Goal: Information Seeking & Learning: Learn about a topic

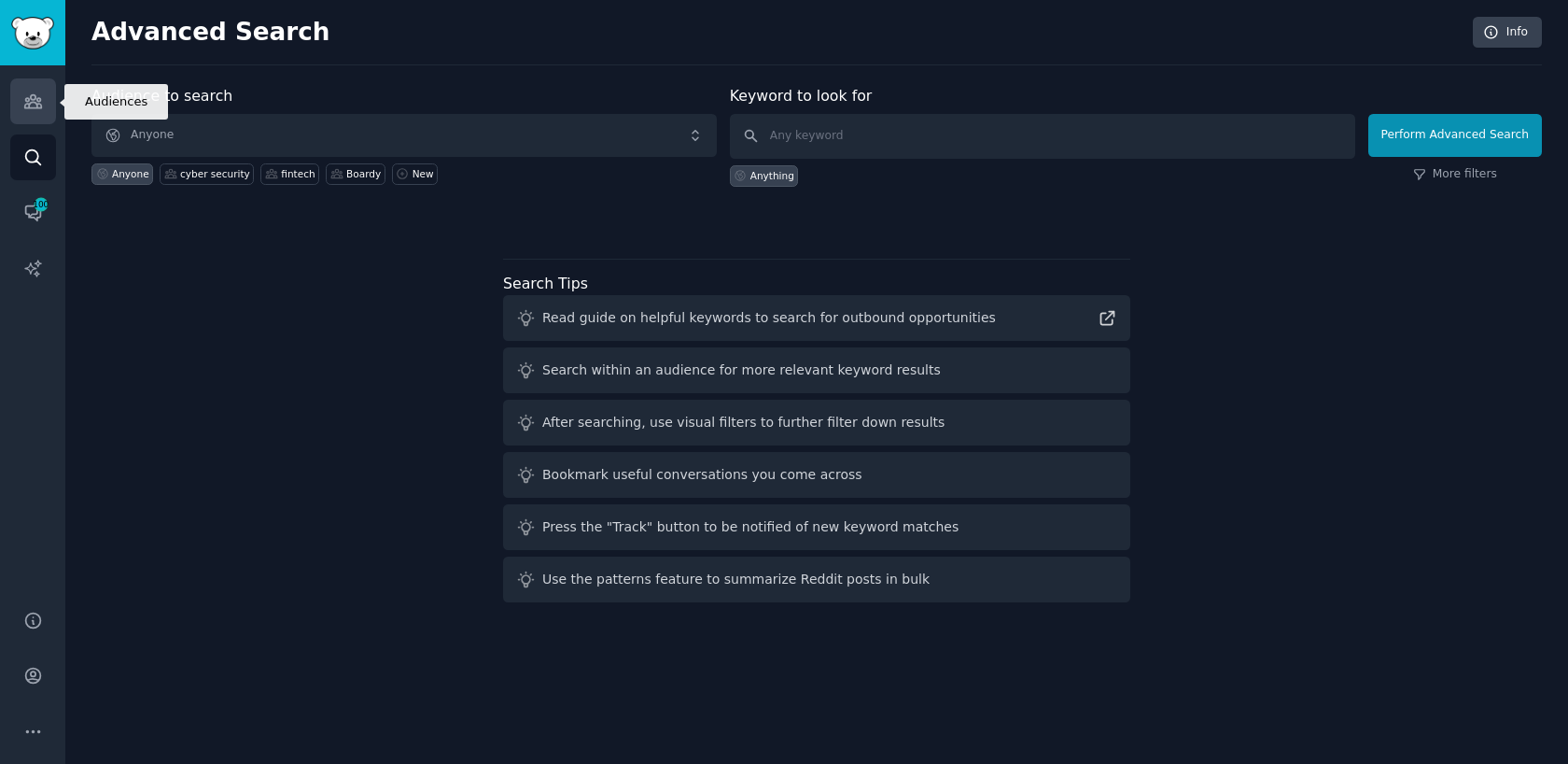
click at [39, 112] on link "Audiences" at bounding box center [33, 101] width 46 height 46
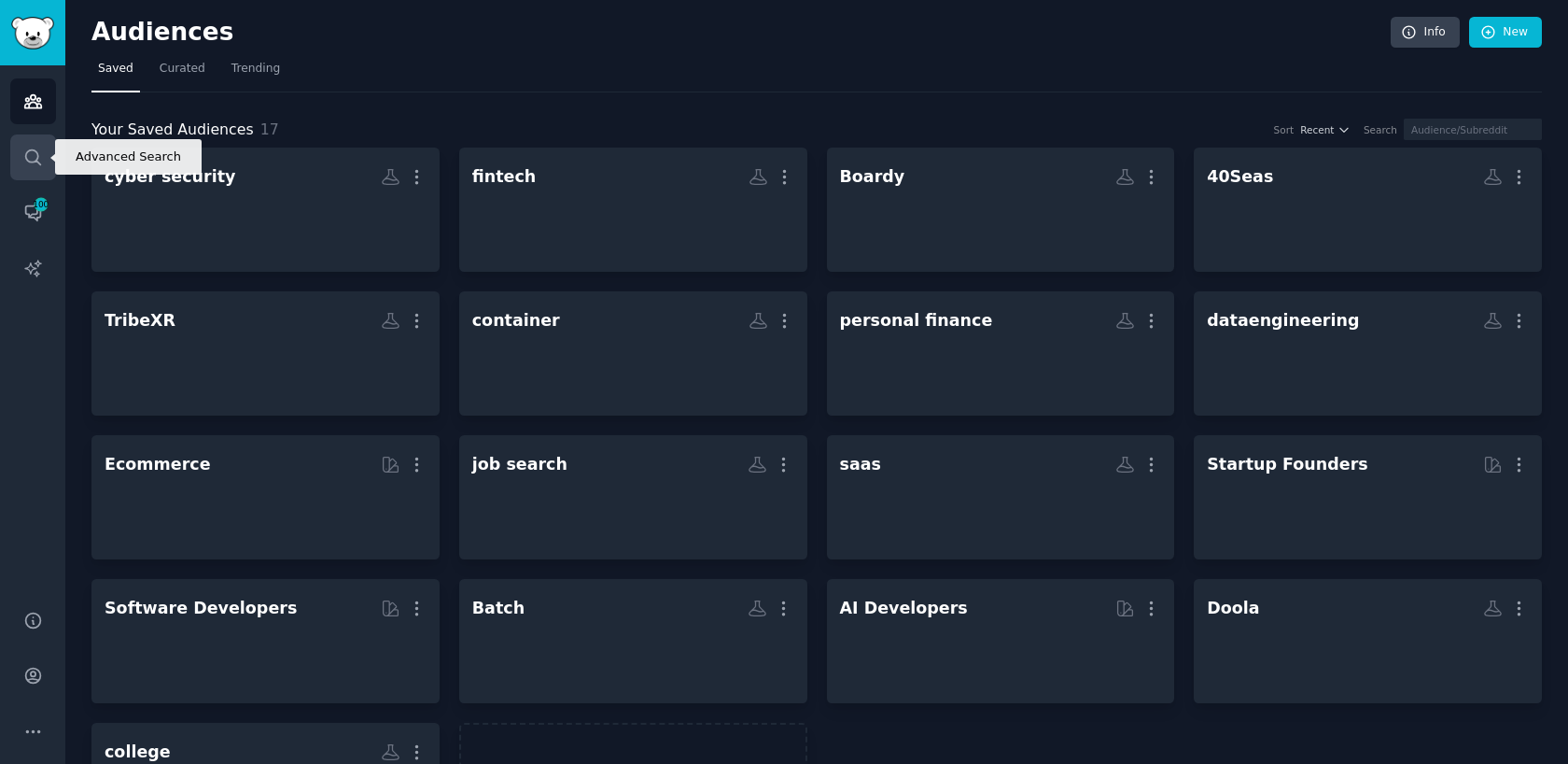
click at [31, 154] on icon "Sidebar" at bounding box center [34, 158] width 20 height 20
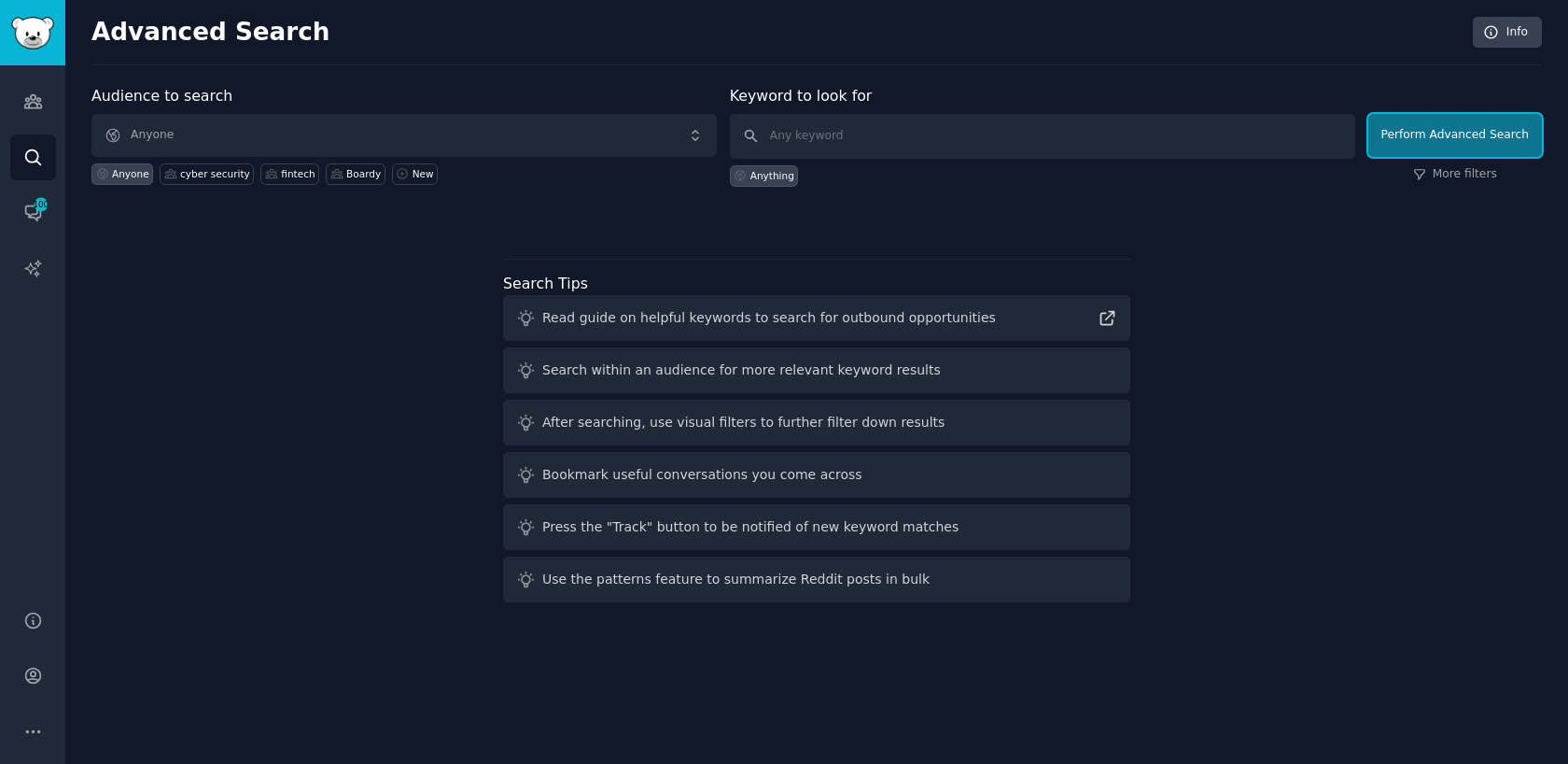
click at [1478, 149] on button "Perform Advanced Search" at bounding box center [1454, 135] width 173 height 43
click at [816, 132] on input "text" at bounding box center [1042, 136] width 625 height 45
type input "h"
type input "doola"
click button "Perform Advanced Search" at bounding box center [1454, 135] width 173 height 43
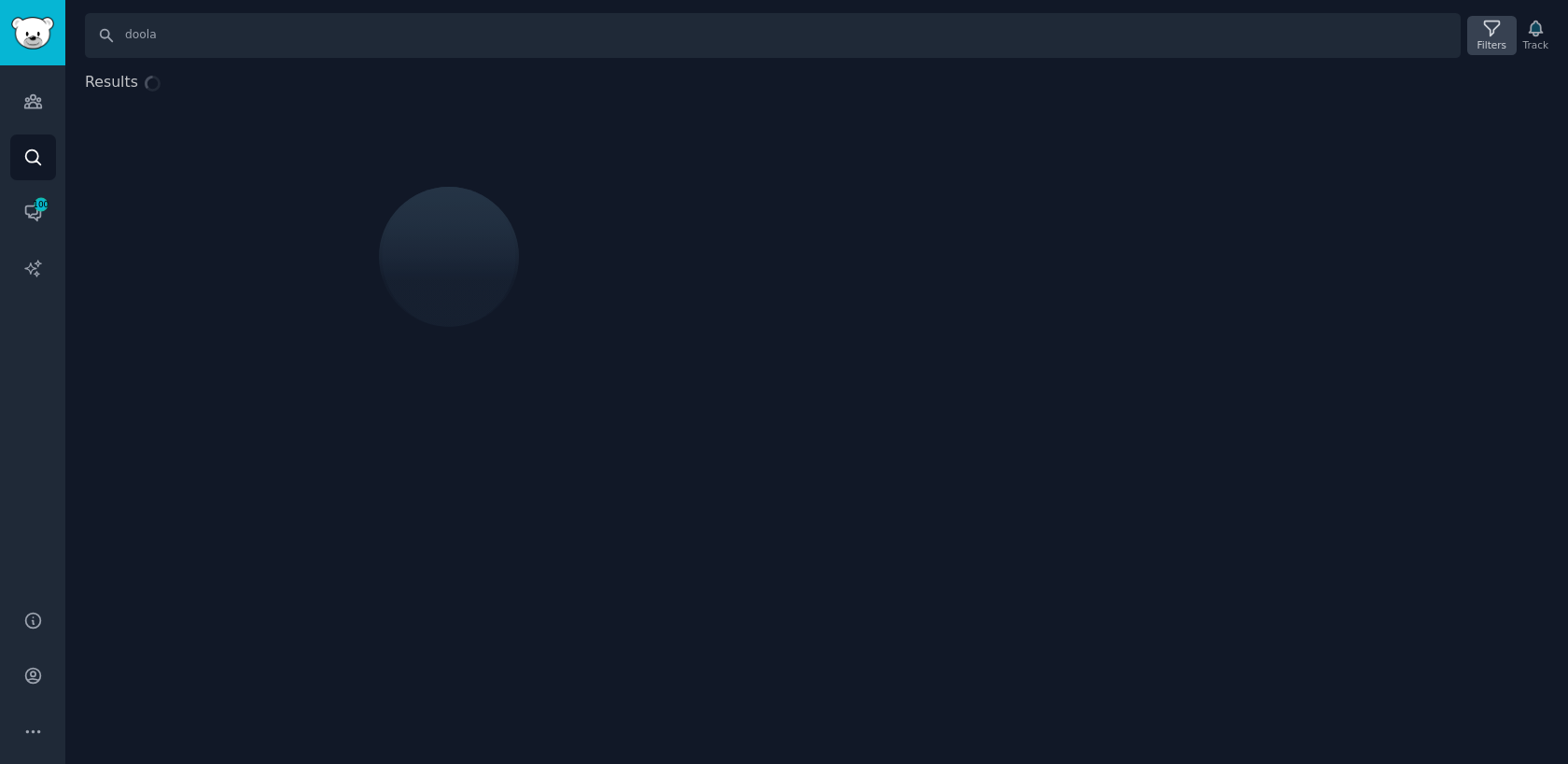
click at [1486, 37] on icon at bounding box center [1492, 29] width 20 height 20
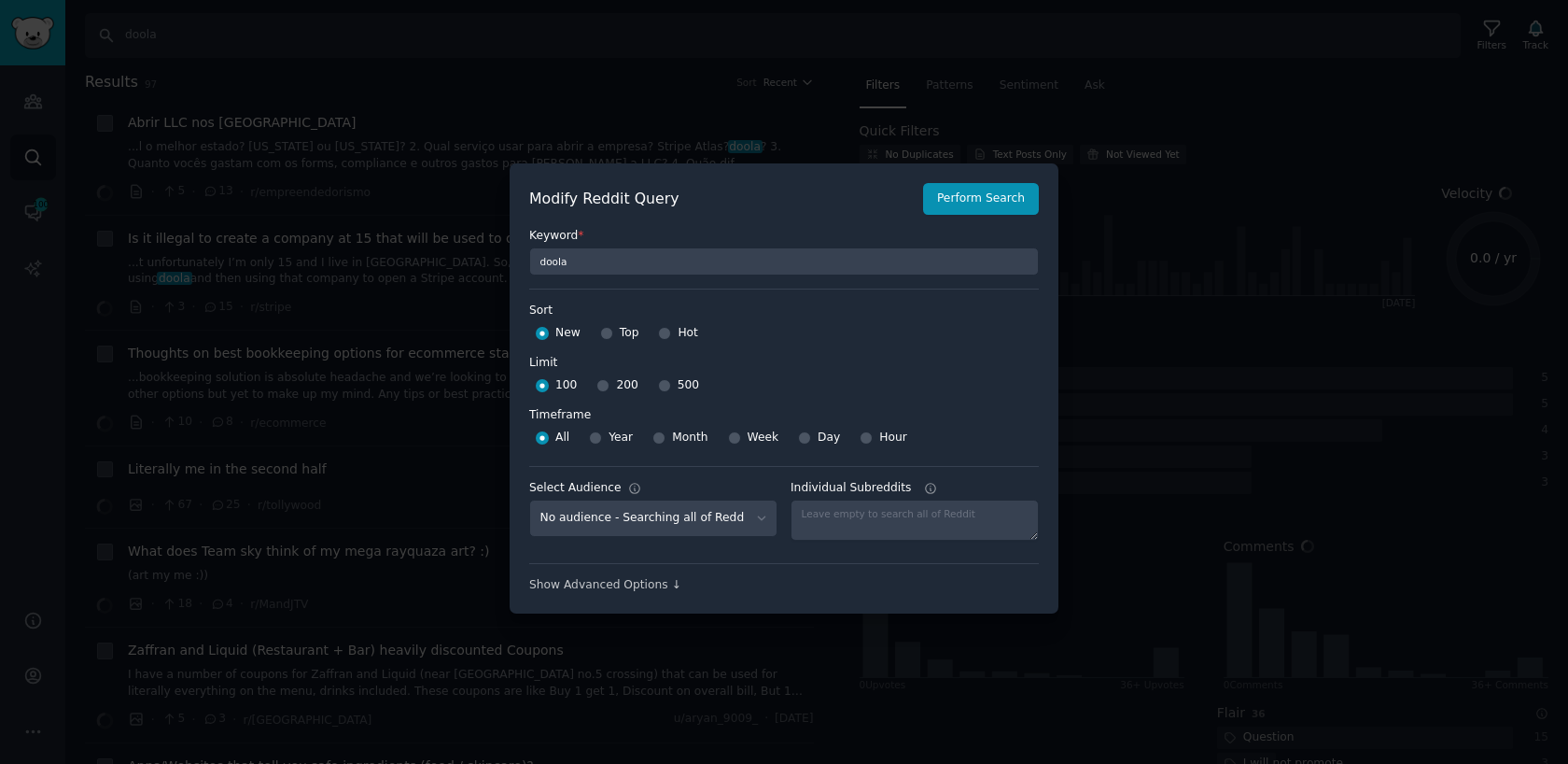
scroll to position [13, 0]
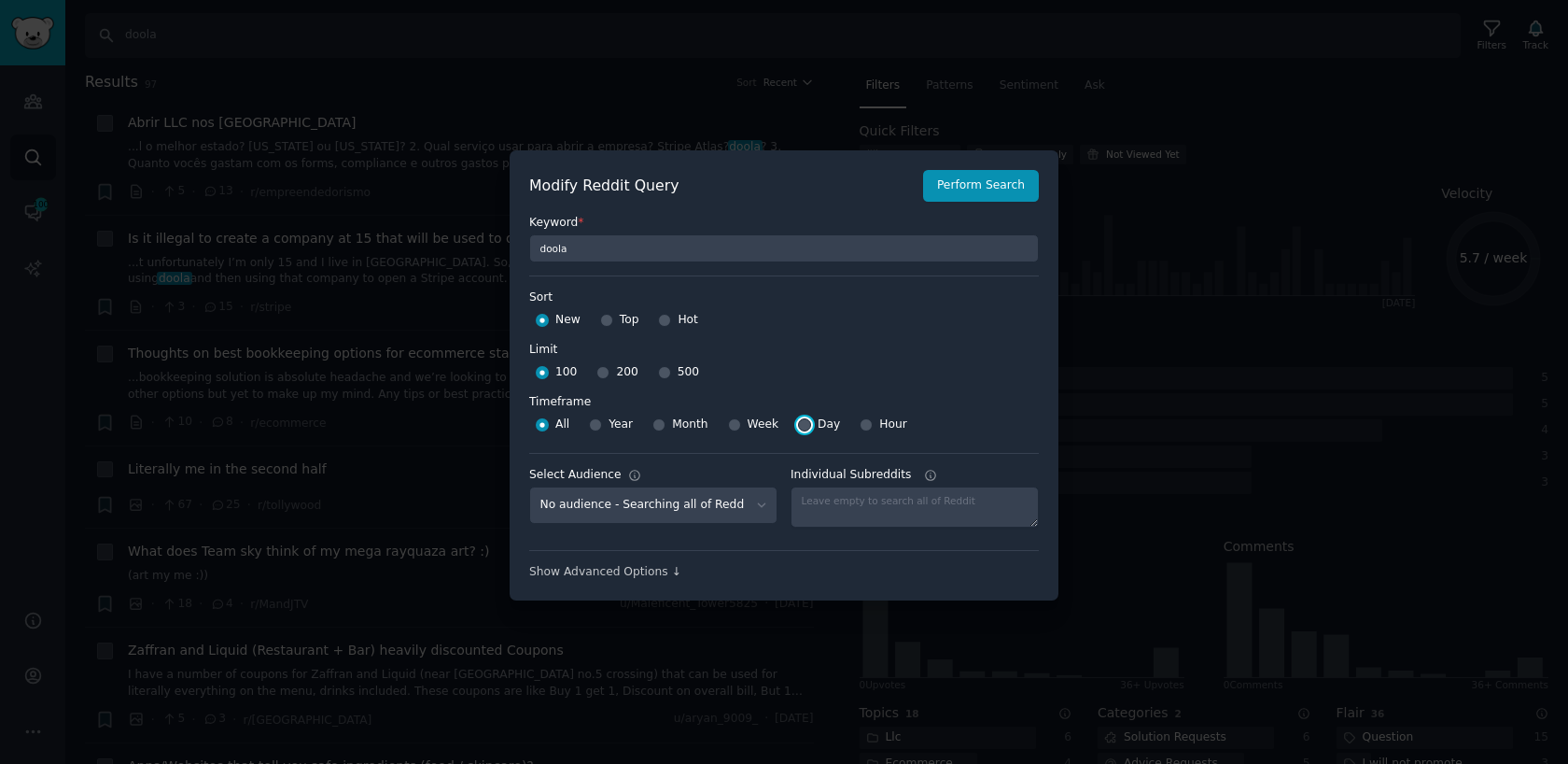
click at [800, 429] on input "Day" at bounding box center [804, 424] width 13 height 13
radio input "true"
click at [1000, 196] on button "Perform Search" at bounding box center [981, 185] width 116 height 32
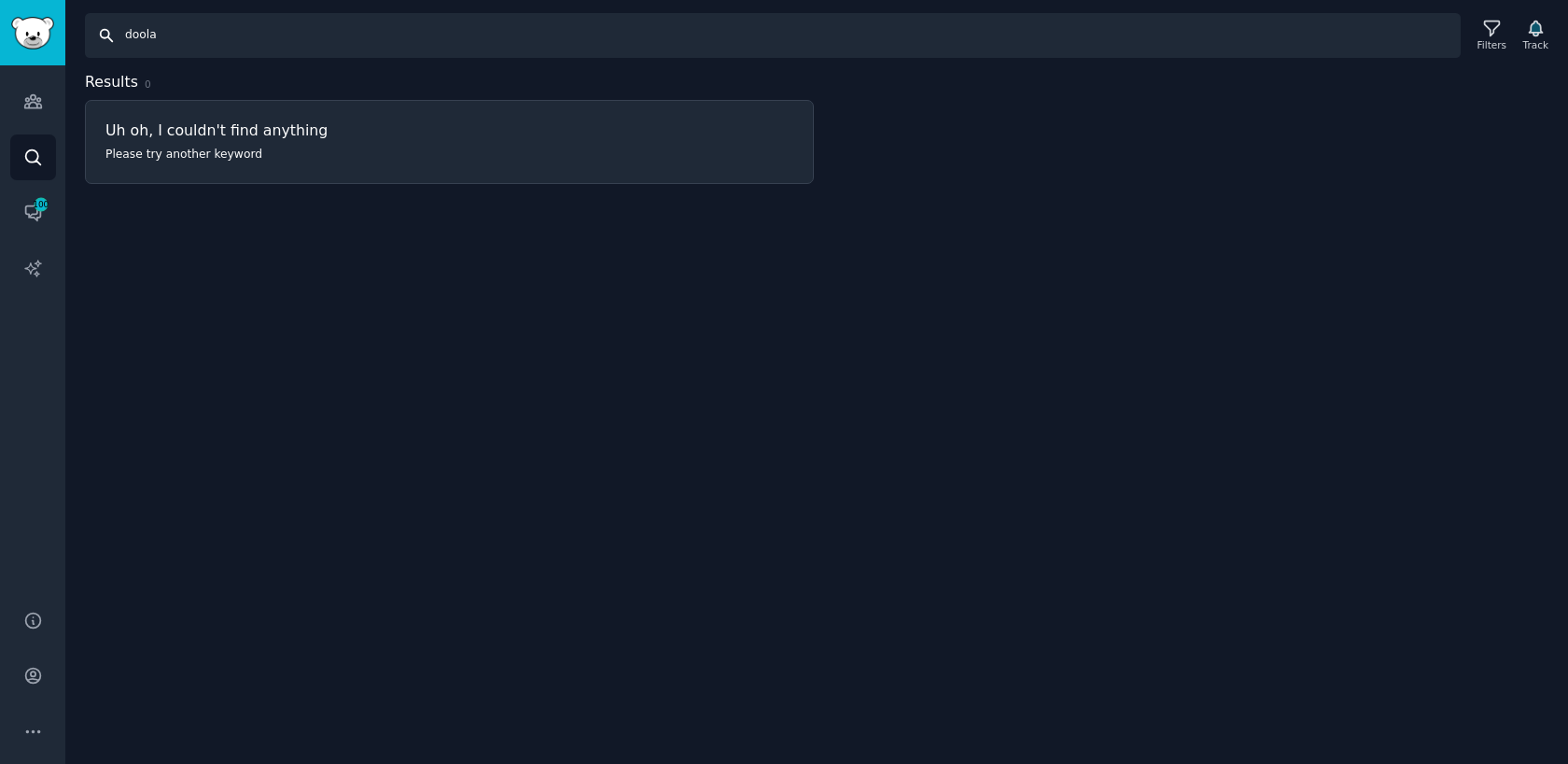
click at [371, 37] on input "doola" at bounding box center [773, 35] width 1376 height 45
type input "d"
type input "hi"
